Goal: Complete application form

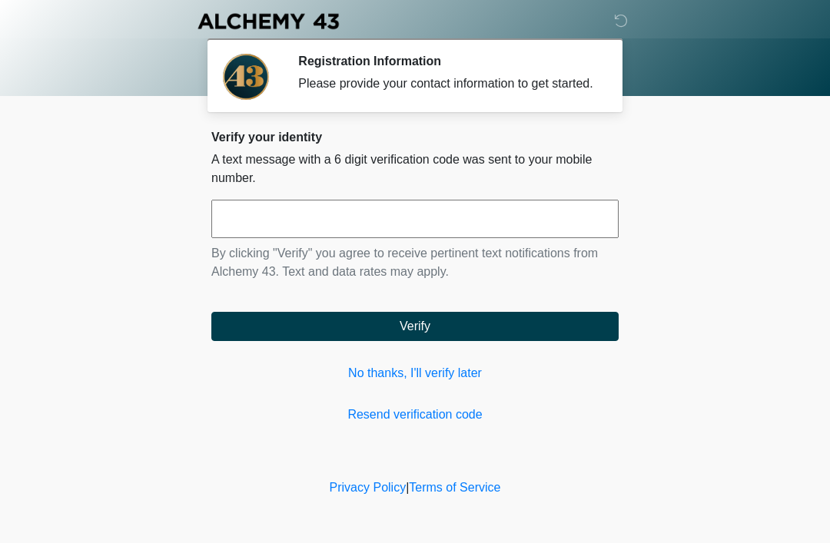
click at [540, 236] on input "text" at bounding box center [414, 219] width 407 height 38
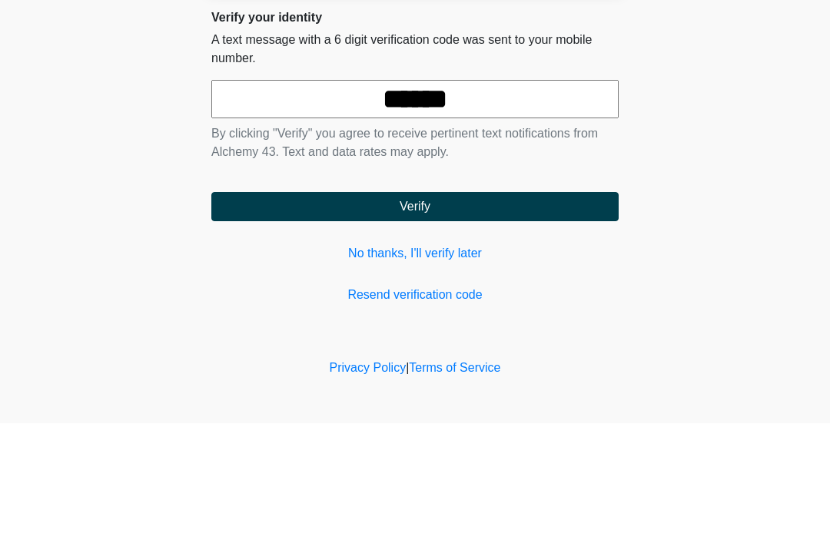
type input "******"
click at [570, 312] on button "Verify" at bounding box center [414, 326] width 407 height 29
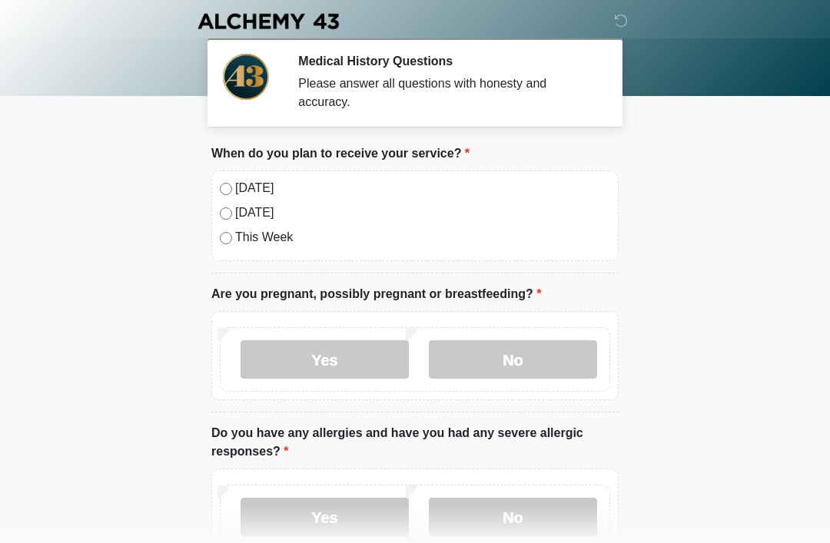
click at [267, 191] on label "Today" at bounding box center [422, 188] width 375 height 18
click at [529, 354] on label "No" at bounding box center [513, 359] width 168 height 38
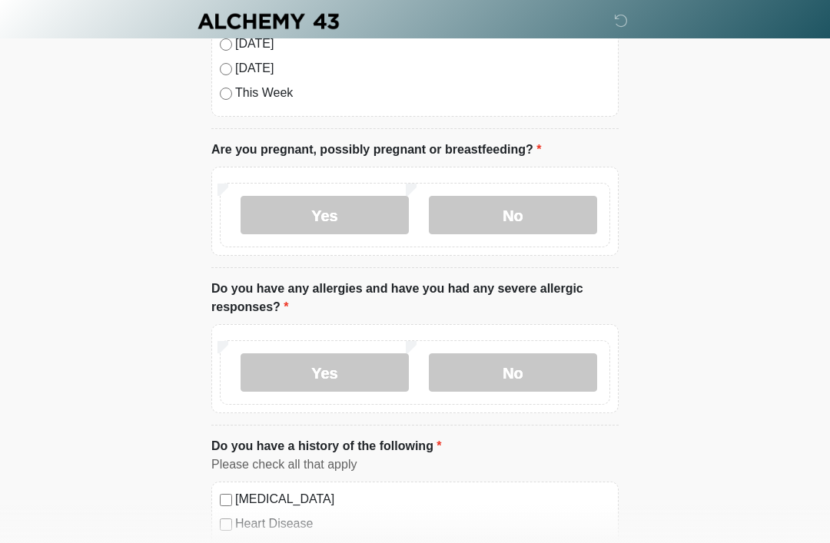
scroll to position [144, 0]
click at [349, 377] on label "Yes" at bounding box center [325, 372] width 168 height 38
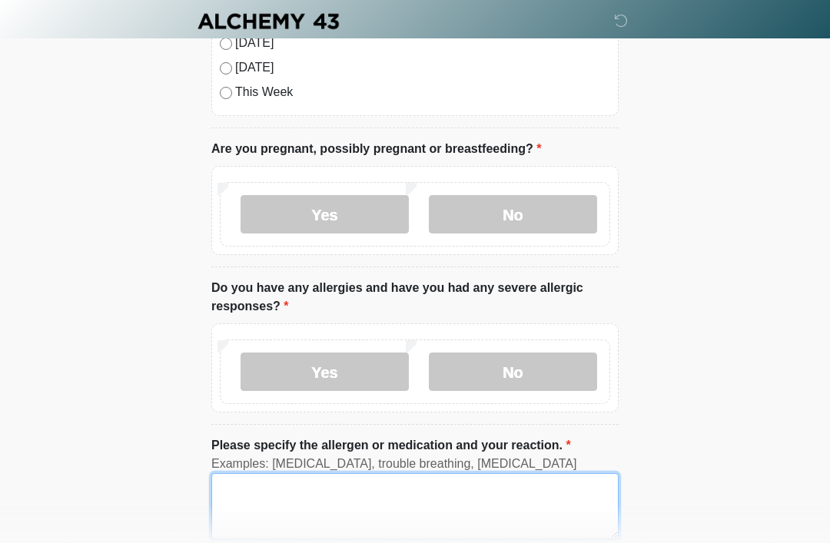
click at [418, 513] on textarea "Please specify the allergen or medication and your reaction." at bounding box center [414, 506] width 407 height 66
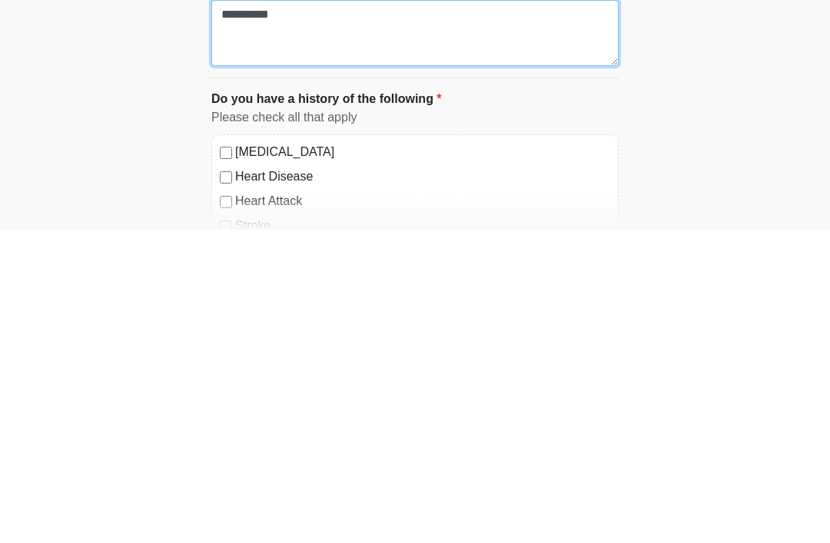
scroll to position [313, 0]
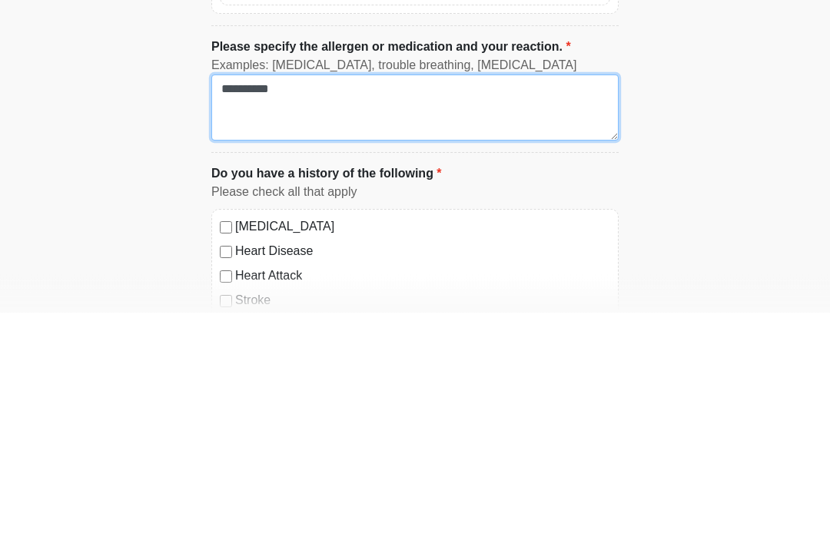
click at [248, 306] on textarea "**********" at bounding box center [414, 339] width 407 height 66
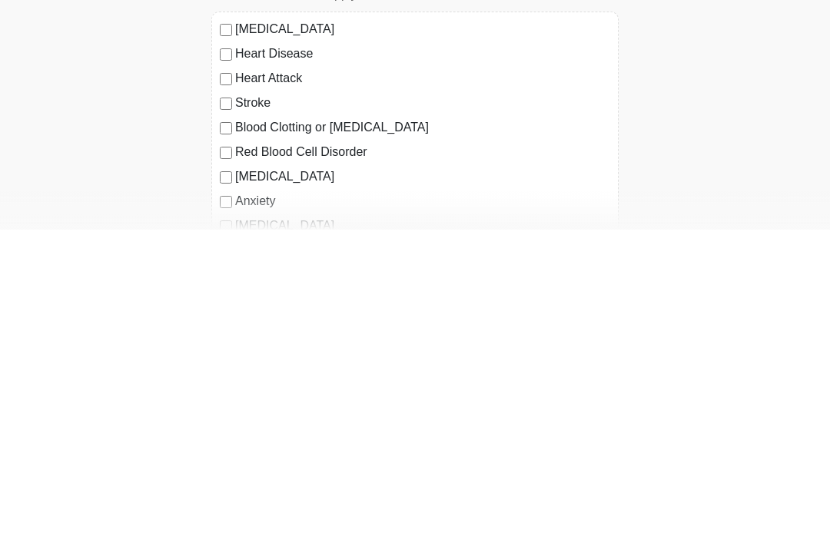
scroll to position [434, 0]
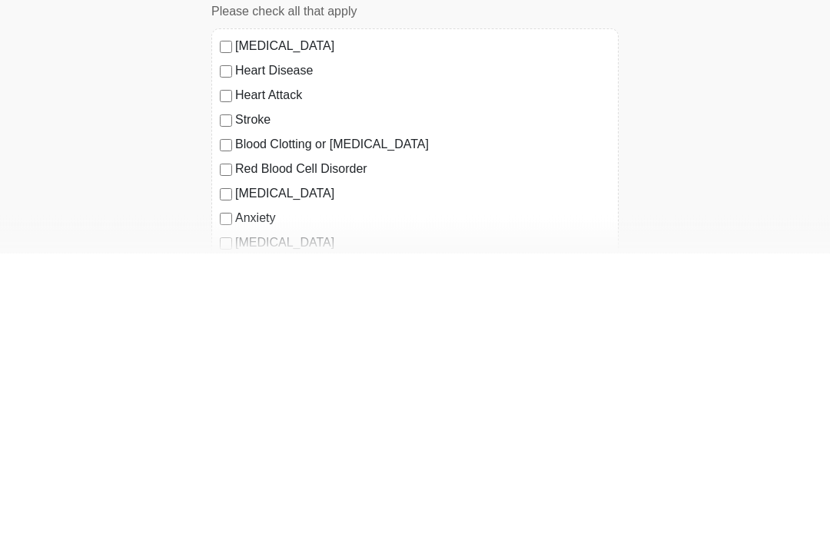
type textarea "**********"
click at [267, 499] on label "Anxiety" at bounding box center [422, 508] width 375 height 18
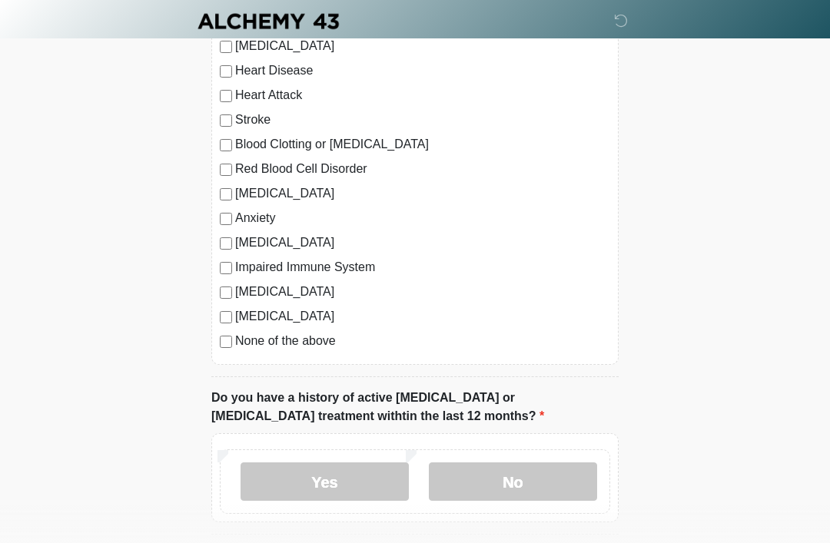
click at [556, 497] on label "No" at bounding box center [513, 482] width 168 height 38
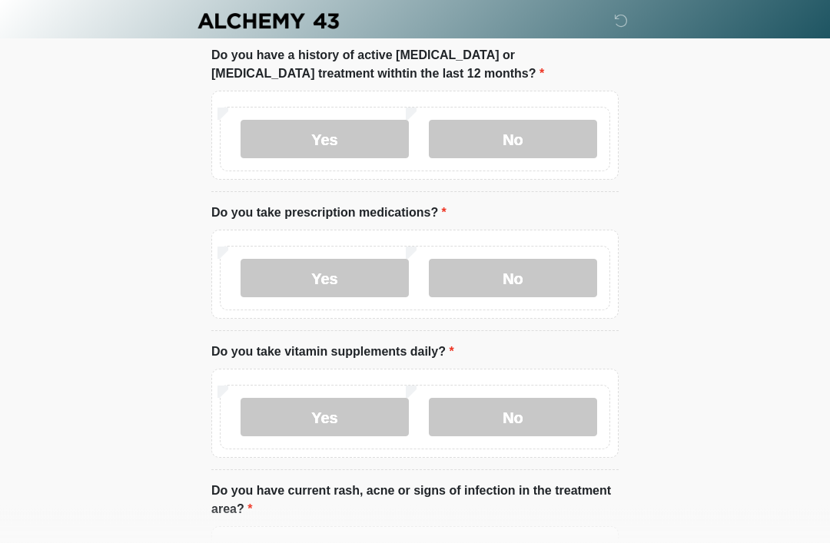
scroll to position [1069, 0]
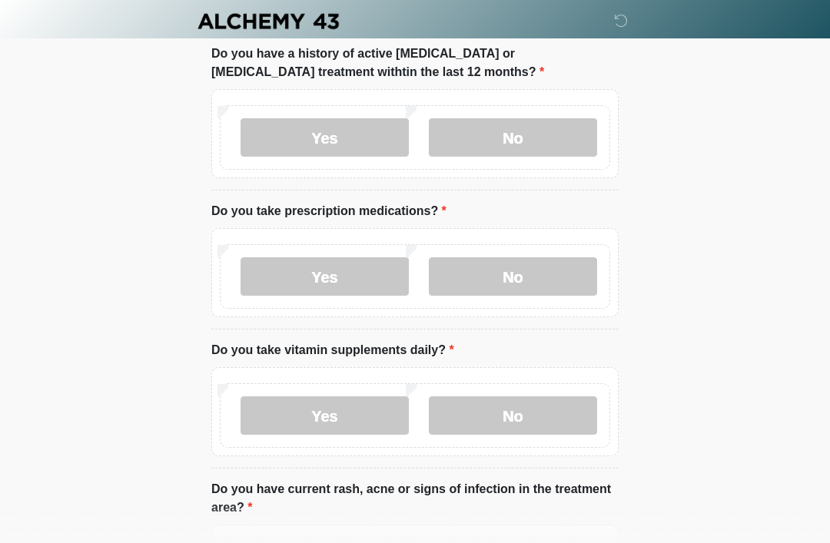
click at [342, 261] on label "Yes" at bounding box center [325, 276] width 168 height 38
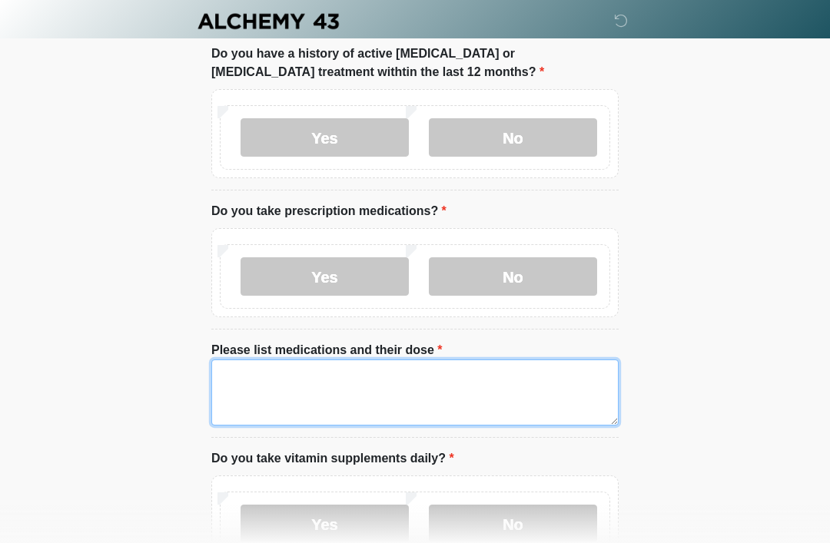
click at [409, 383] on textarea "Please list medications and their dose" at bounding box center [414, 393] width 407 height 66
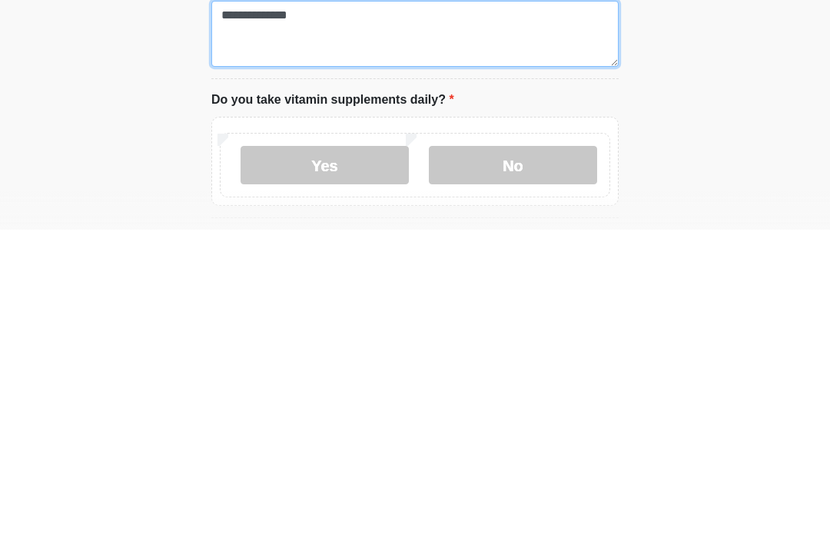
scroll to position [1117, 0]
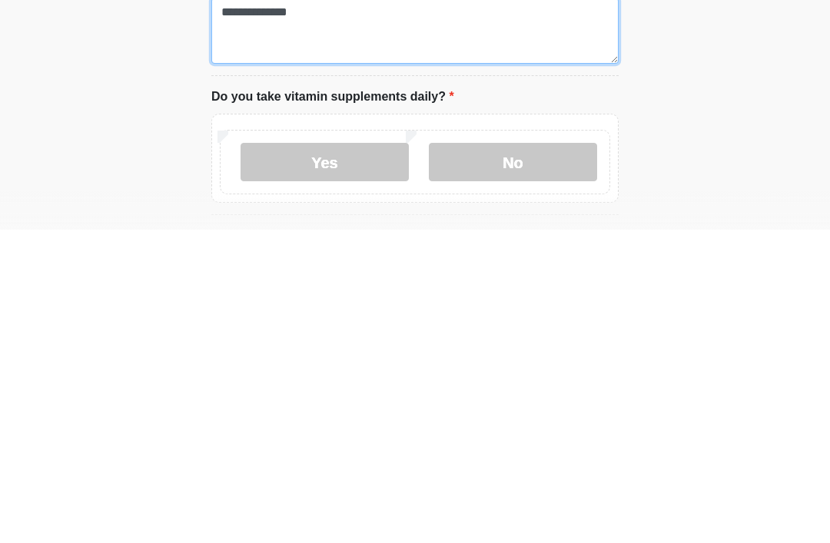
type textarea "**********"
click at [371, 456] on label "Yes" at bounding box center [325, 475] width 168 height 38
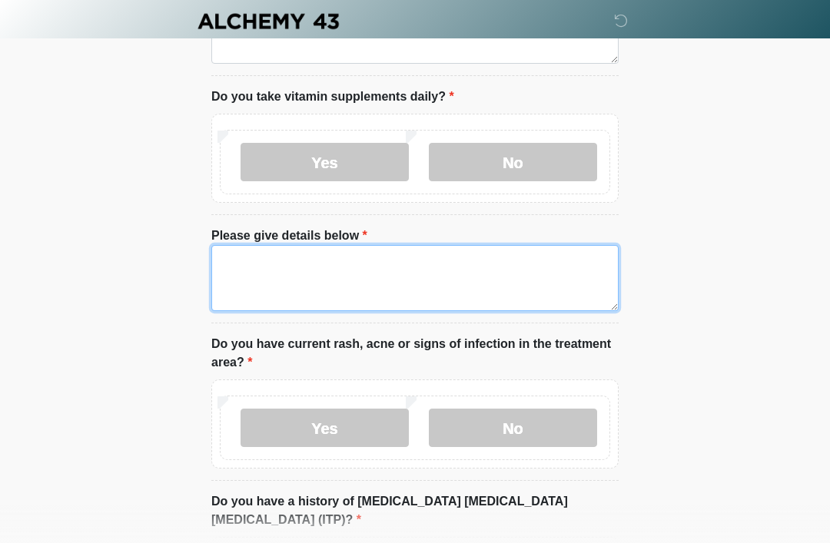
click at [444, 267] on textarea "Please give details below" at bounding box center [414, 278] width 407 height 66
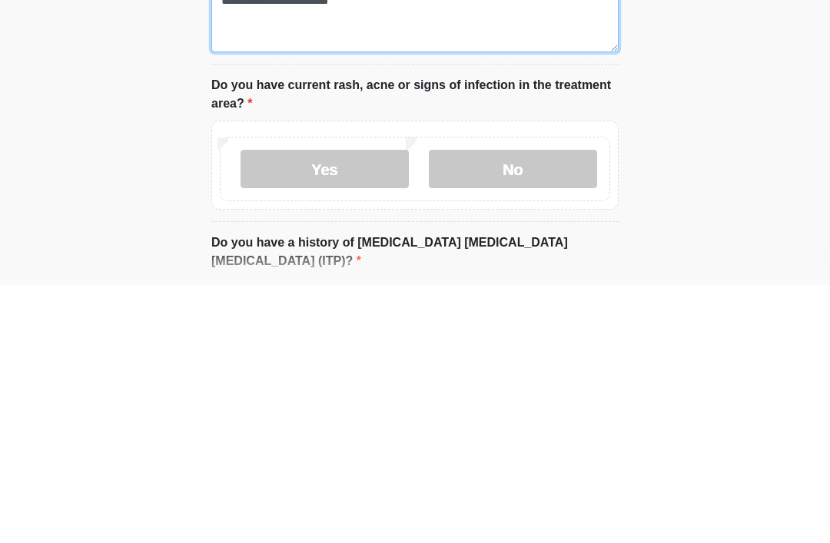
type textarea "**********"
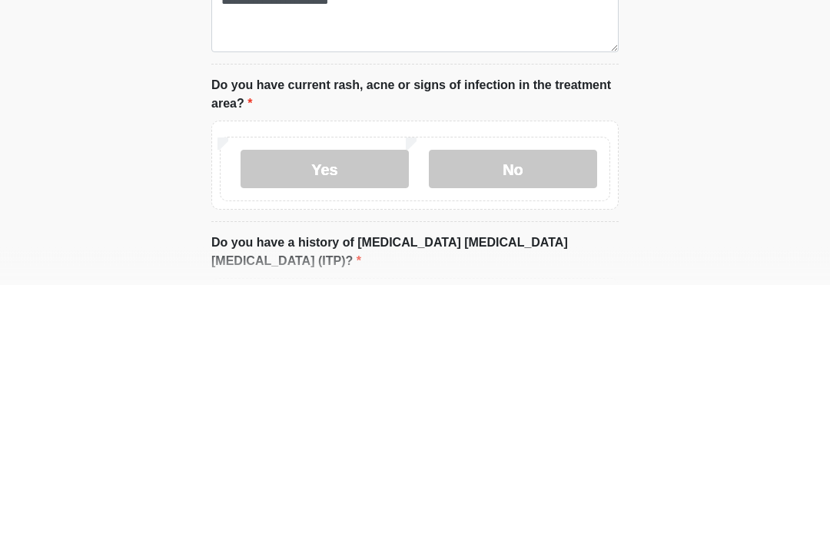
click at [531, 409] on label "No" at bounding box center [513, 428] width 168 height 38
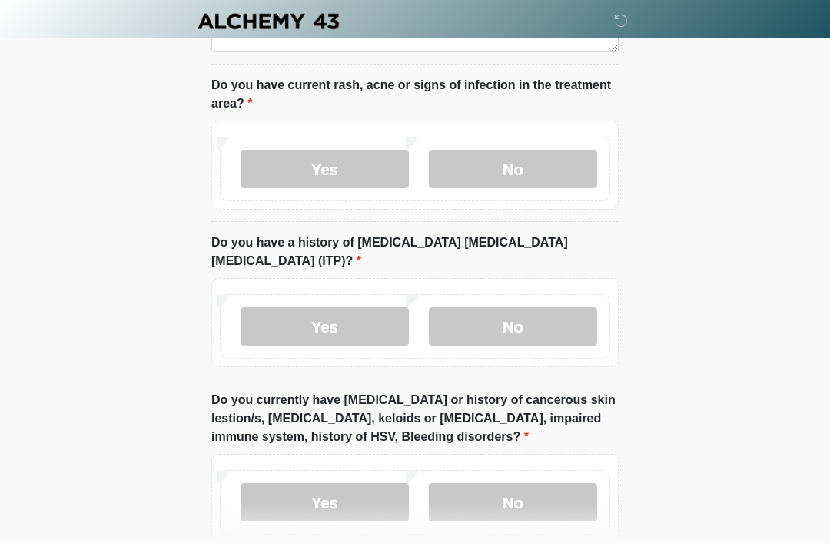
click at [548, 310] on label "No" at bounding box center [513, 326] width 168 height 38
click at [544, 492] on label "No" at bounding box center [513, 502] width 168 height 38
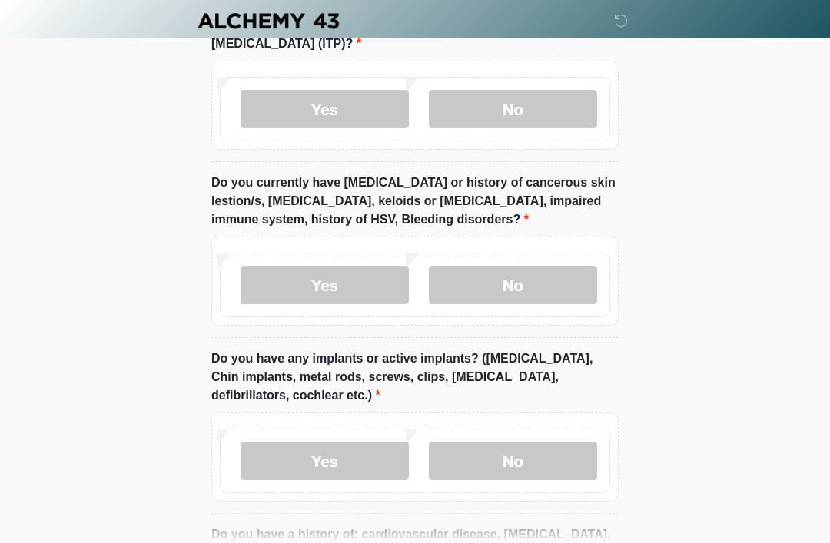
click at [533, 449] on label "No" at bounding box center [513, 462] width 168 height 38
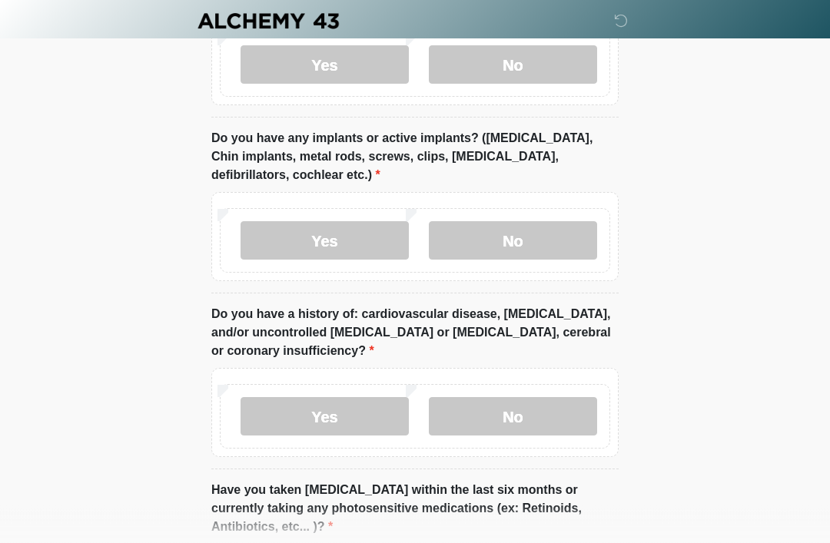
click at [544, 403] on label "No" at bounding box center [513, 417] width 168 height 38
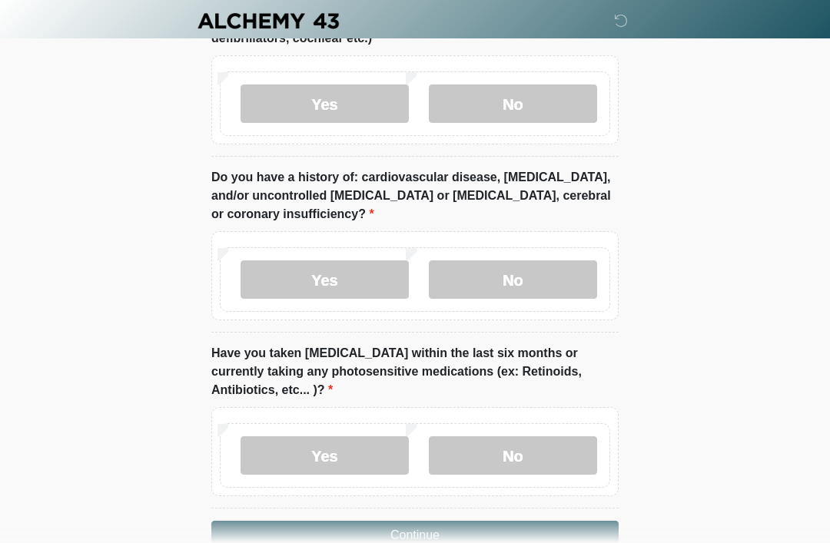
click at [556, 437] on label "No" at bounding box center [513, 456] width 168 height 38
click at [523, 521] on button "Continue" at bounding box center [414, 535] width 407 height 29
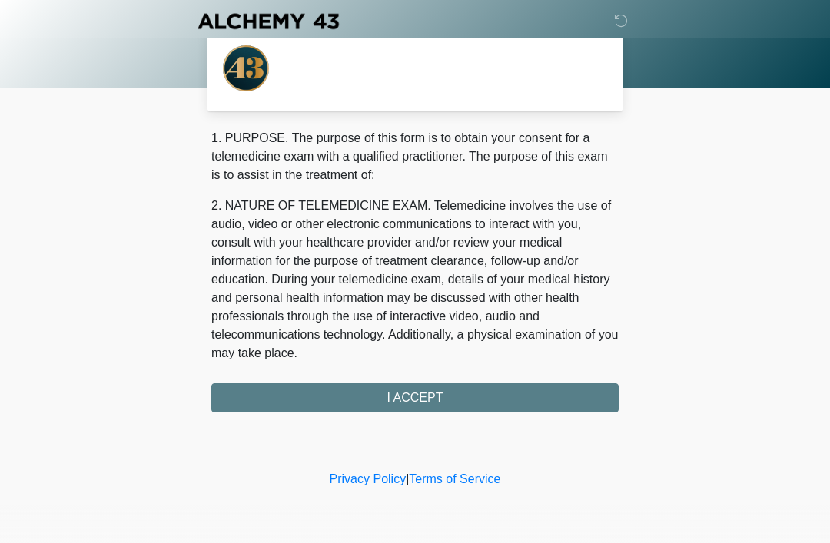
scroll to position [0, 0]
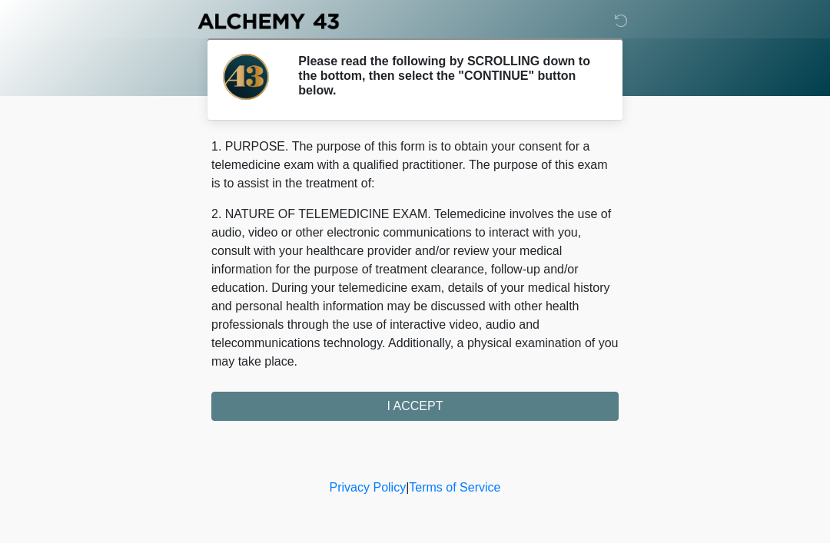
click at [519, 410] on div "1. PURPOSE. The purpose of this form is to obtain your consent for a telemedici…" at bounding box center [414, 280] width 407 height 284
click at [511, 410] on div "1. PURPOSE. The purpose of this form is to obtain your consent for a telemedici…" at bounding box center [414, 280] width 407 height 284
click at [479, 411] on div "1. PURPOSE. The purpose of this form is to obtain your consent for a telemedici…" at bounding box center [414, 280] width 407 height 284
click at [448, 411] on div "1. PURPOSE. The purpose of this form is to obtain your consent for a telemedici…" at bounding box center [414, 280] width 407 height 284
click at [403, 403] on div "1. PURPOSE. The purpose of this form is to obtain your consent for a telemedici…" at bounding box center [414, 280] width 407 height 284
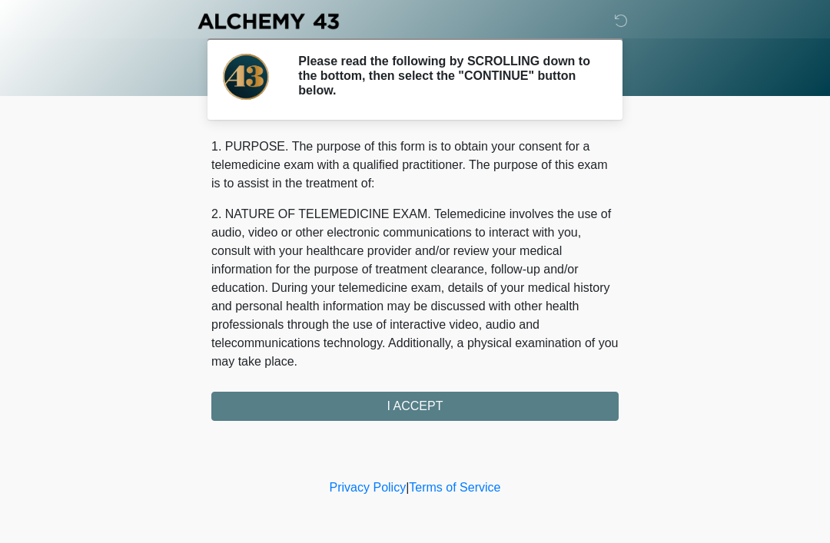
click at [393, 416] on div "1. PURPOSE. The purpose of this form is to obtain your consent for a telemedici…" at bounding box center [414, 280] width 407 height 284
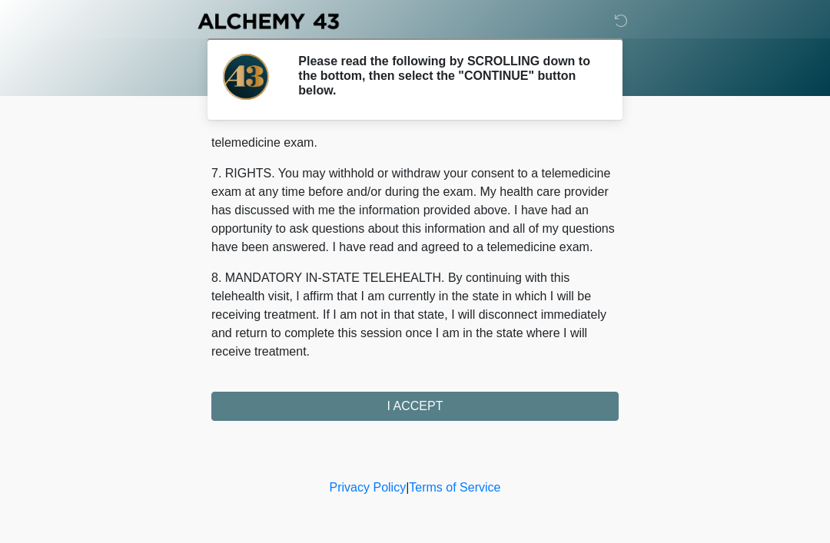
click at [418, 405] on div "1. PURPOSE. The purpose of this form is to obtain your consent for a telemedici…" at bounding box center [414, 280] width 407 height 284
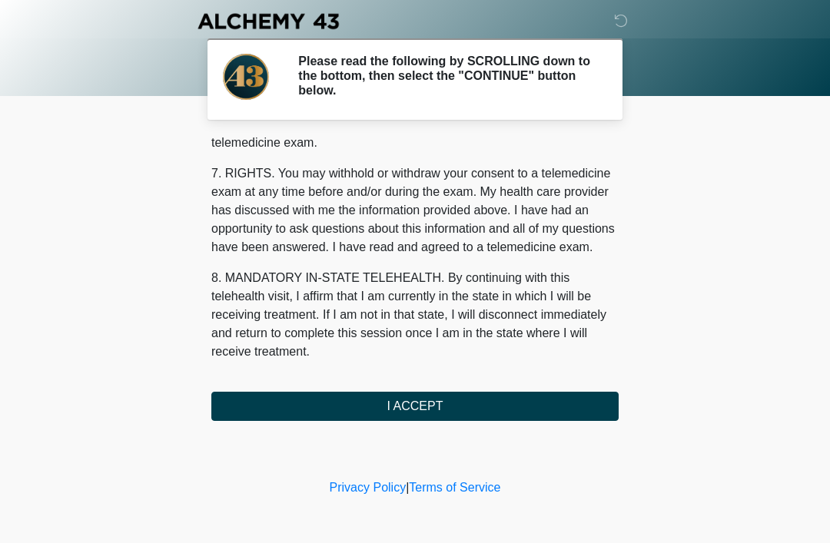
scroll to position [655, 0]
click at [417, 404] on button "I ACCEPT" at bounding box center [414, 406] width 407 height 29
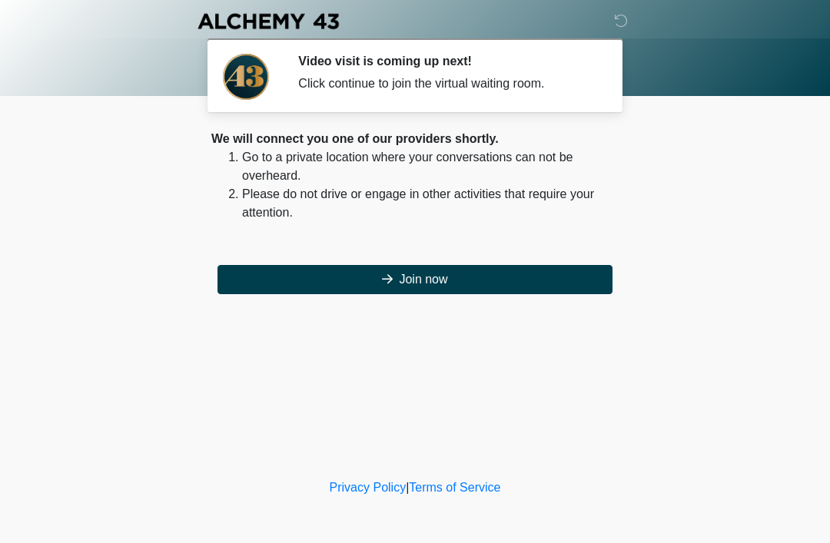
click at [543, 273] on button "Join now" at bounding box center [414, 279] width 395 height 29
